Goal: Task Accomplishment & Management: Manage account settings

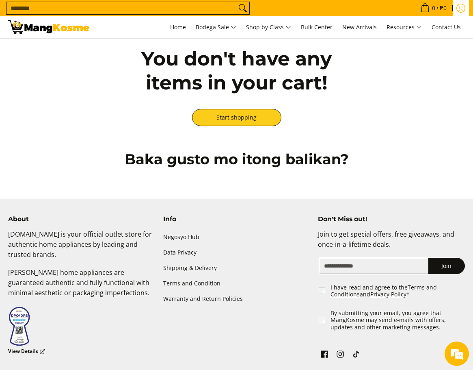
click at [458, 9] on icon "Log in" at bounding box center [460, 8] width 9 height 9
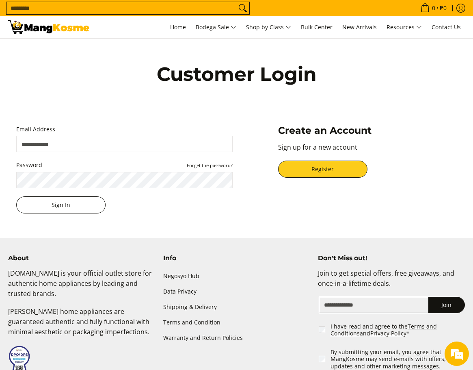
type input "**********"
click at [65, 203] on button "Sign In" at bounding box center [60, 204] width 89 height 17
click at [70, 205] on button "Sign In" at bounding box center [60, 204] width 89 height 17
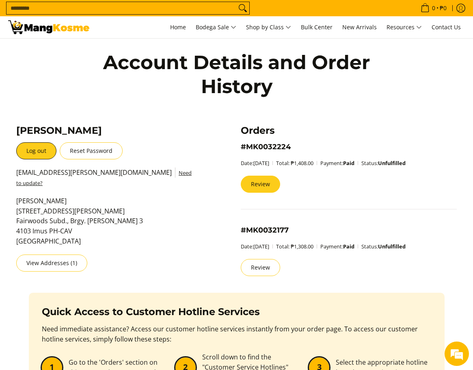
click at [266, 188] on link "Review" at bounding box center [260, 183] width 39 height 17
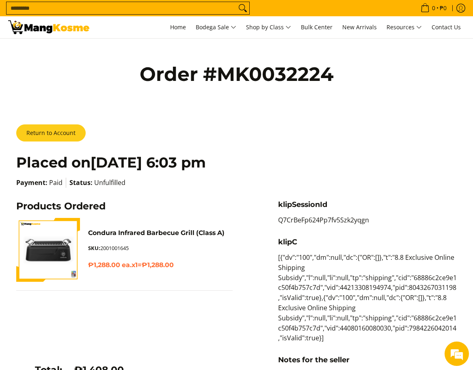
click at [64, 136] on link "Return to Account" at bounding box center [50, 132] width 69 height 17
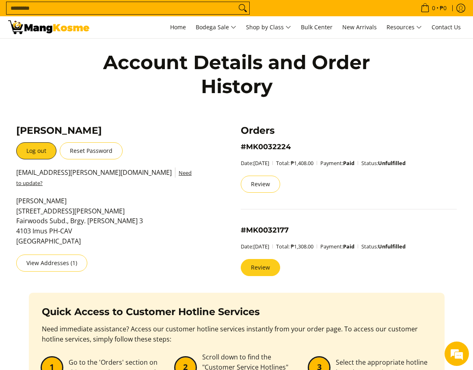
click at [264, 266] on link "Review" at bounding box center [260, 267] width 39 height 17
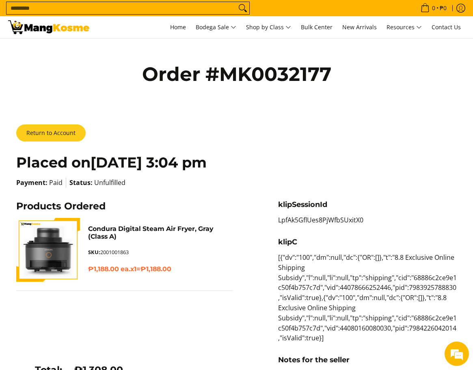
click at [56, 134] on link "Return to Account" at bounding box center [50, 132] width 69 height 17
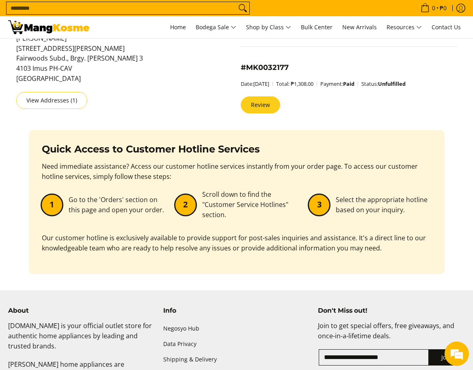
click at [263, 106] on link "Review" at bounding box center [260, 104] width 39 height 17
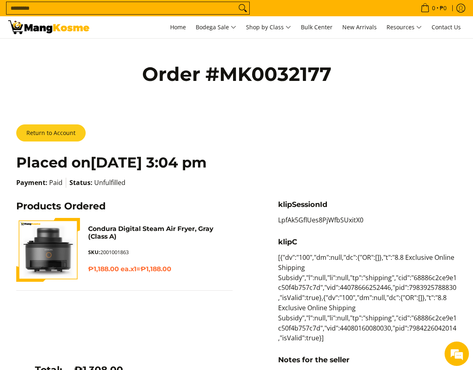
click at [59, 132] on link "Return to Account" at bounding box center [50, 132] width 69 height 17
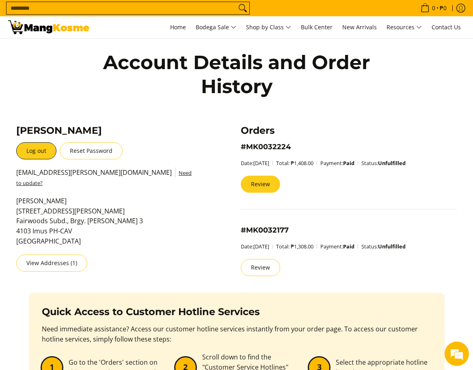
click at [260, 184] on link "Review" at bounding box center [260, 183] width 39 height 17
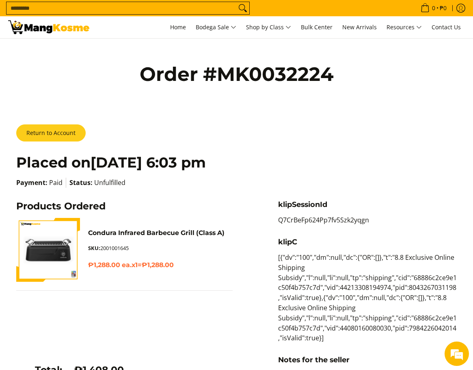
click at [49, 129] on link "Return to Account" at bounding box center [50, 132] width 69 height 17
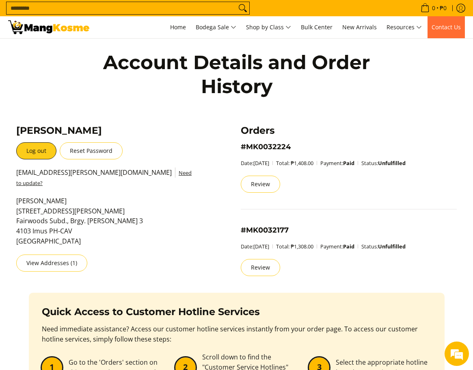
click at [443, 25] on span "Contact Us" at bounding box center [446, 27] width 29 height 8
